Goal: Check status

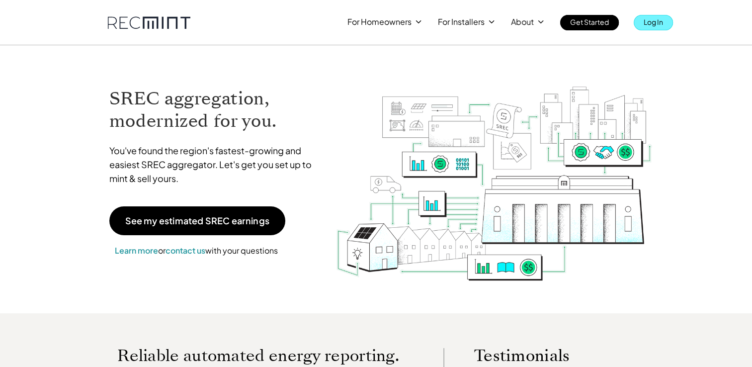
click at [653, 21] on p "Log In" at bounding box center [653, 22] width 19 height 14
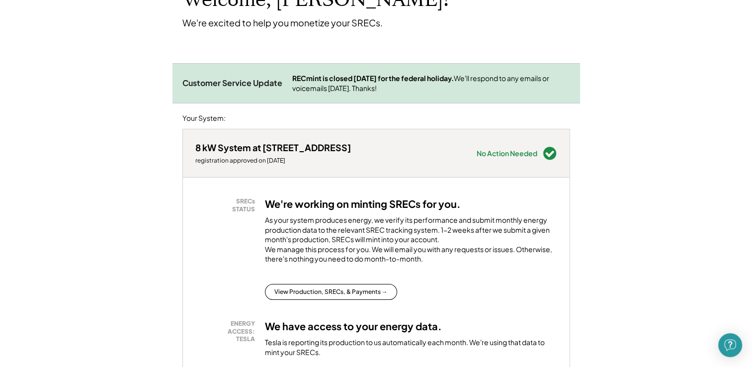
scroll to position [99, 0]
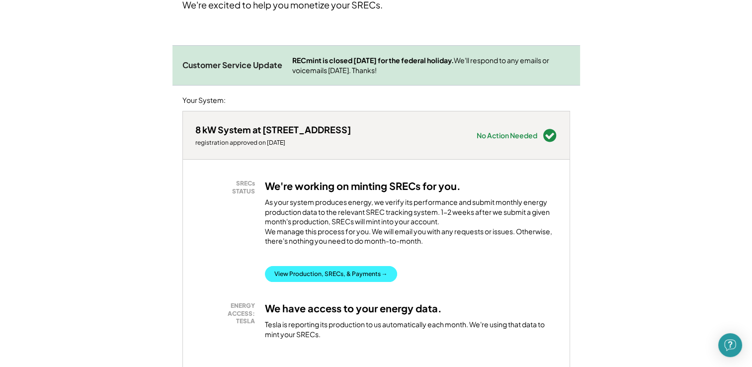
click at [338, 282] on button "View Production, SRECs, & Payments →" at bounding box center [331, 274] width 132 height 16
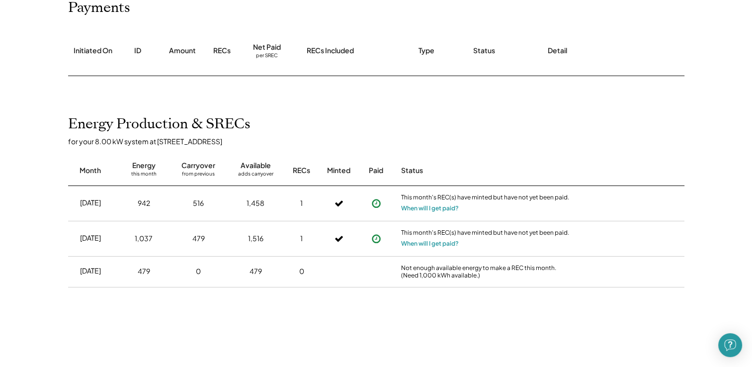
scroll to position [149, 0]
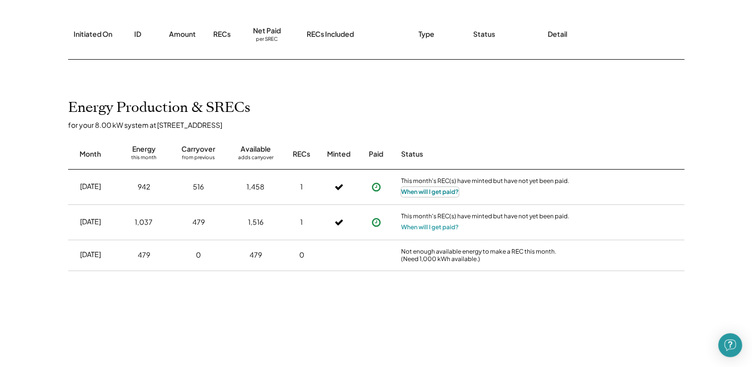
click at [423, 190] on button "When will I get paid?" at bounding box center [430, 192] width 58 height 10
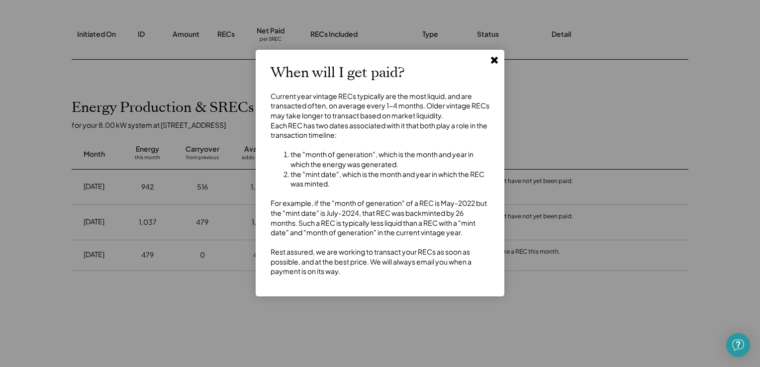
click at [492, 59] on use at bounding box center [494, 60] width 7 height 7
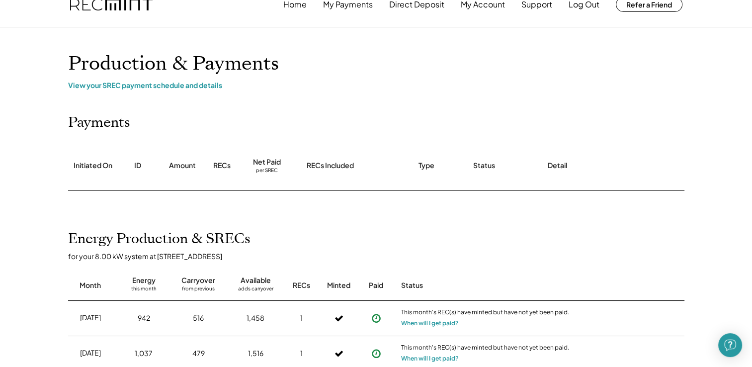
scroll to position [0, 0]
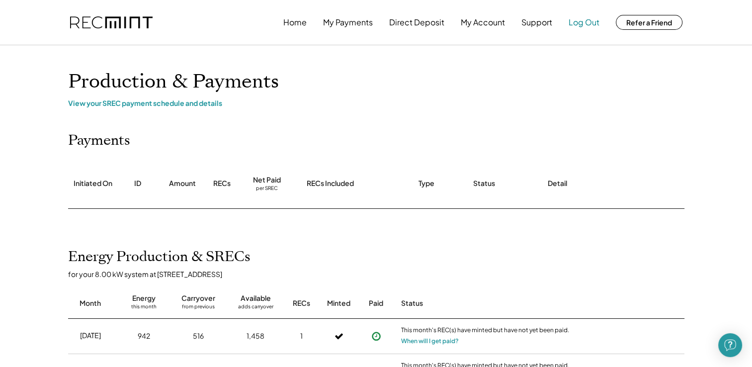
click at [582, 23] on button "Log Out" at bounding box center [584, 22] width 31 height 20
